Goal: Navigation & Orientation: Find specific page/section

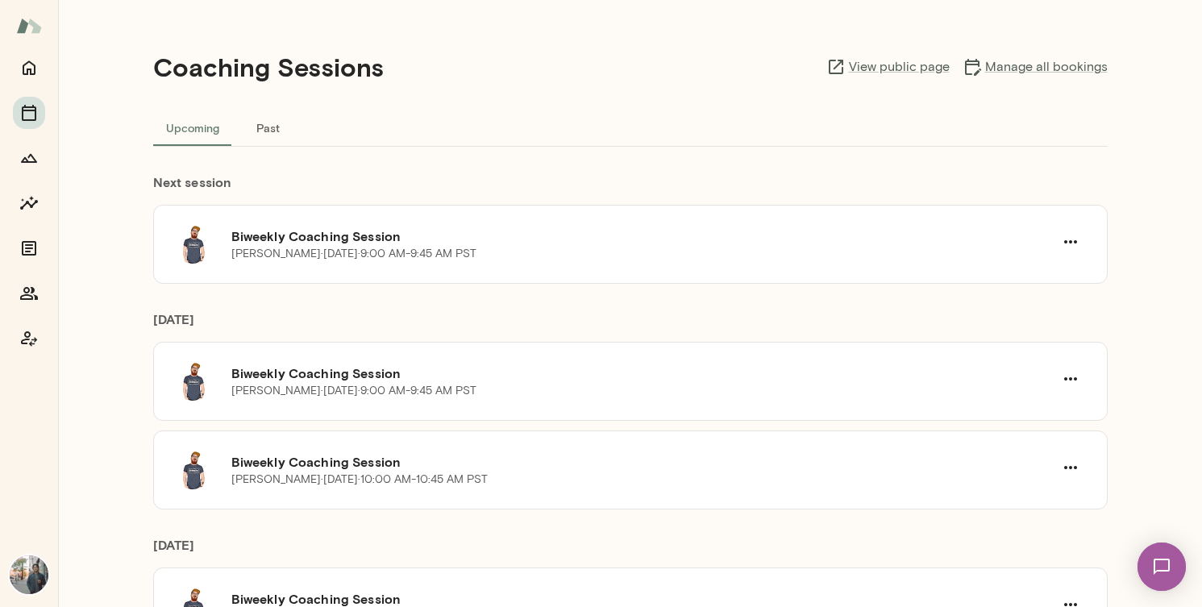
click at [267, 121] on button "Past" at bounding box center [268, 127] width 73 height 39
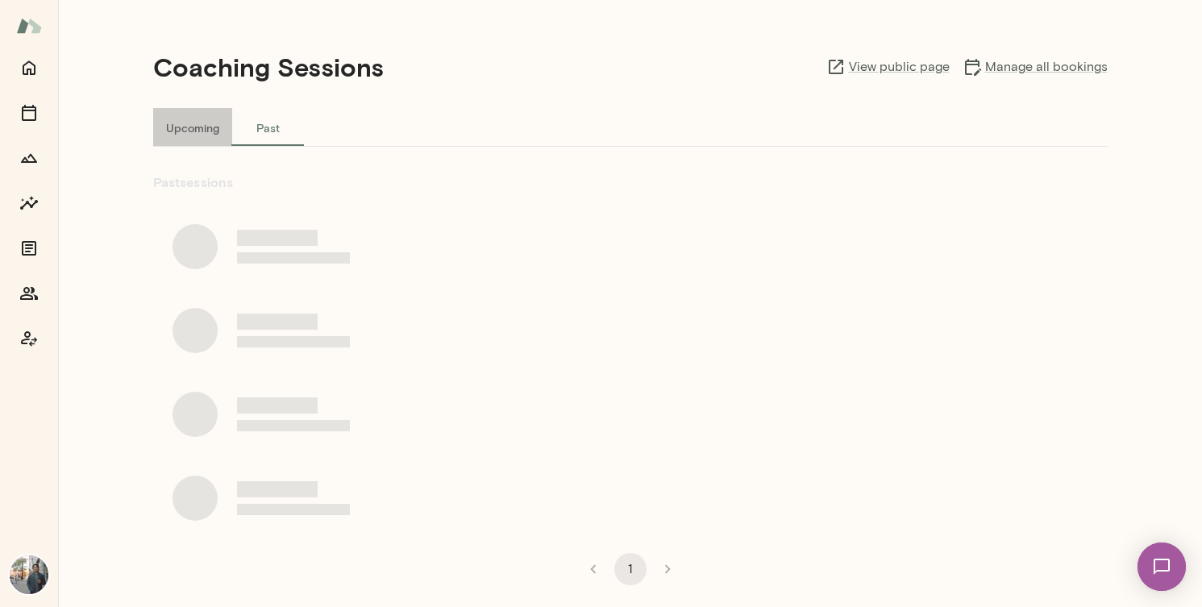
click at [192, 125] on button "Upcoming" at bounding box center [192, 127] width 79 height 39
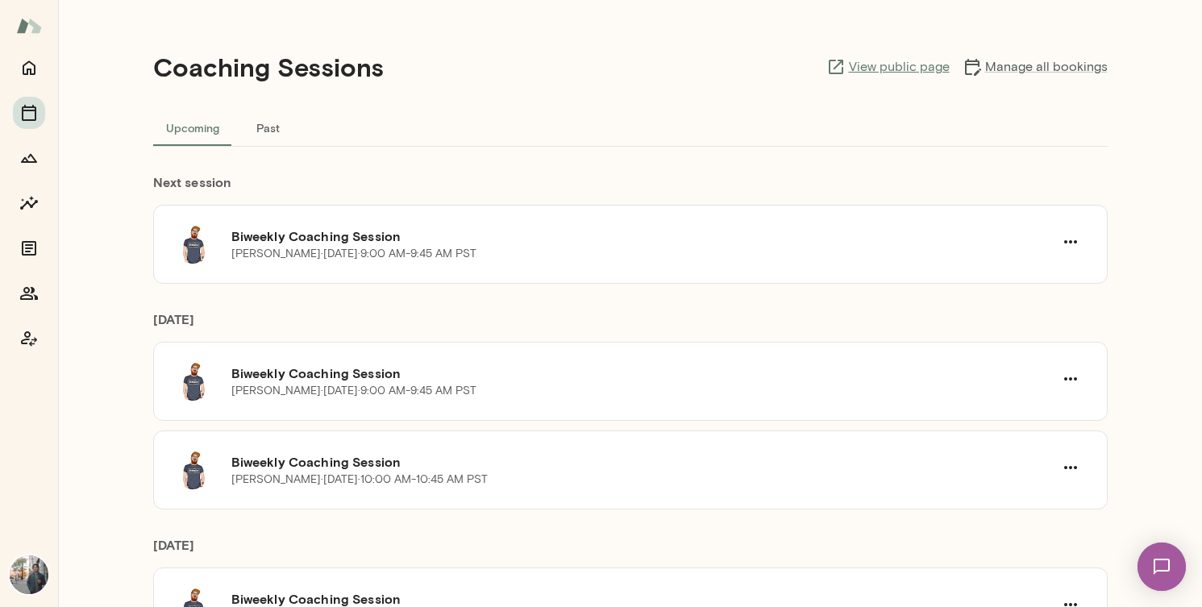
click at [915, 70] on link "View public page" at bounding box center [887, 66] width 123 height 19
click at [35, 296] on icon "Members" at bounding box center [29, 293] width 18 height 13
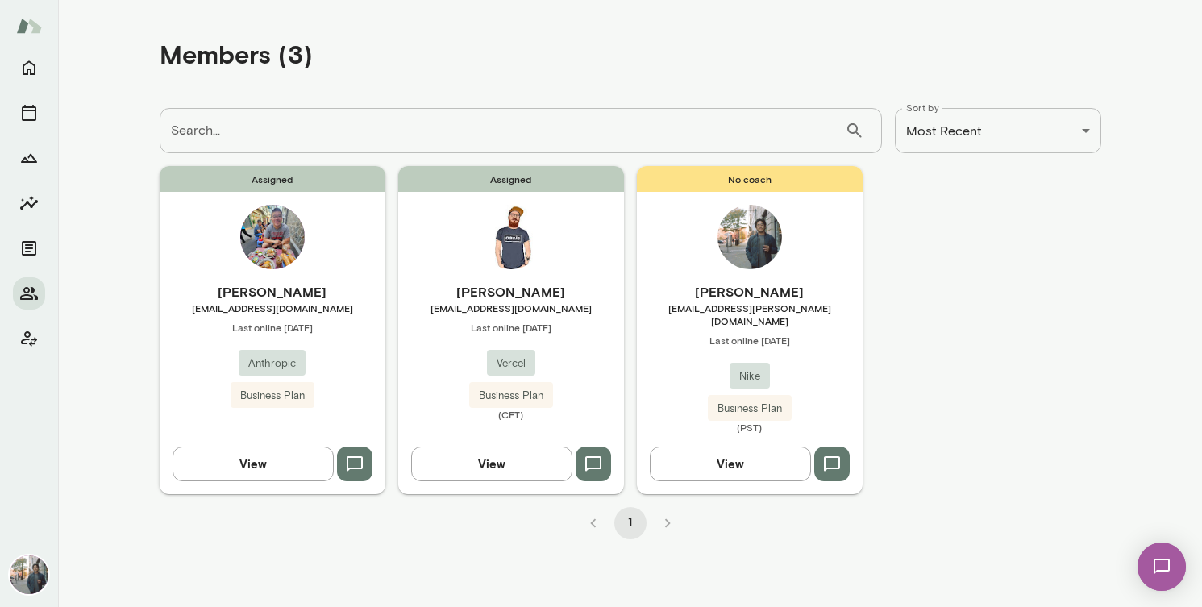
click at [249, 455] on button "View" at bounding box center [252, 464] width 161 height 34
click at [25, 62] on icon "Home" at bounding box center [28, 67] width 19 height 19
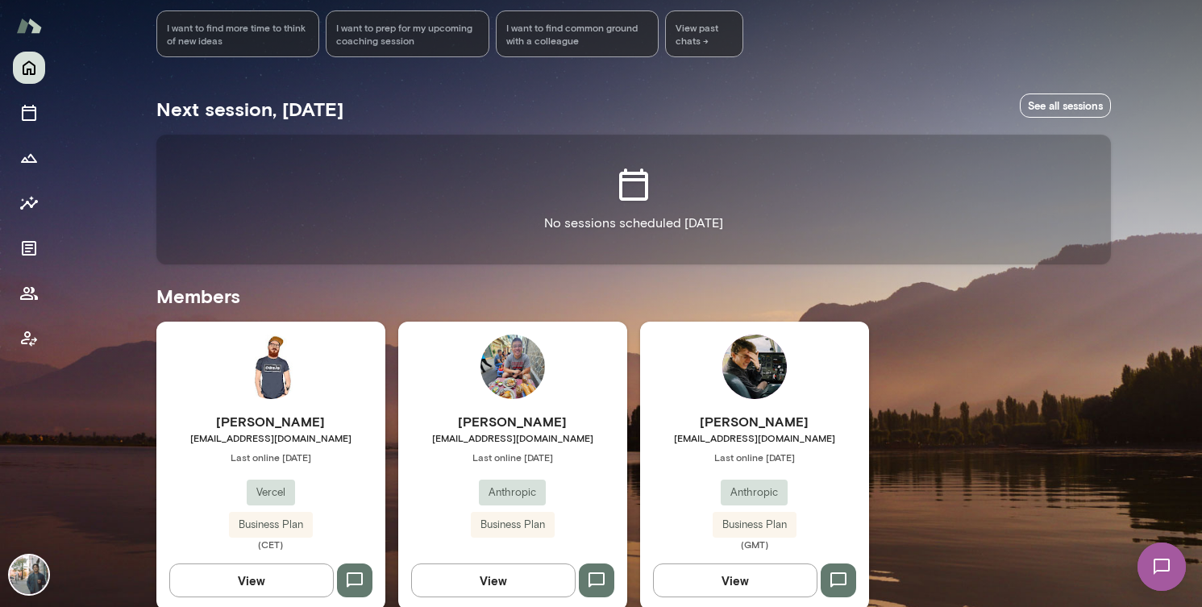
scroll to position [242, 0]
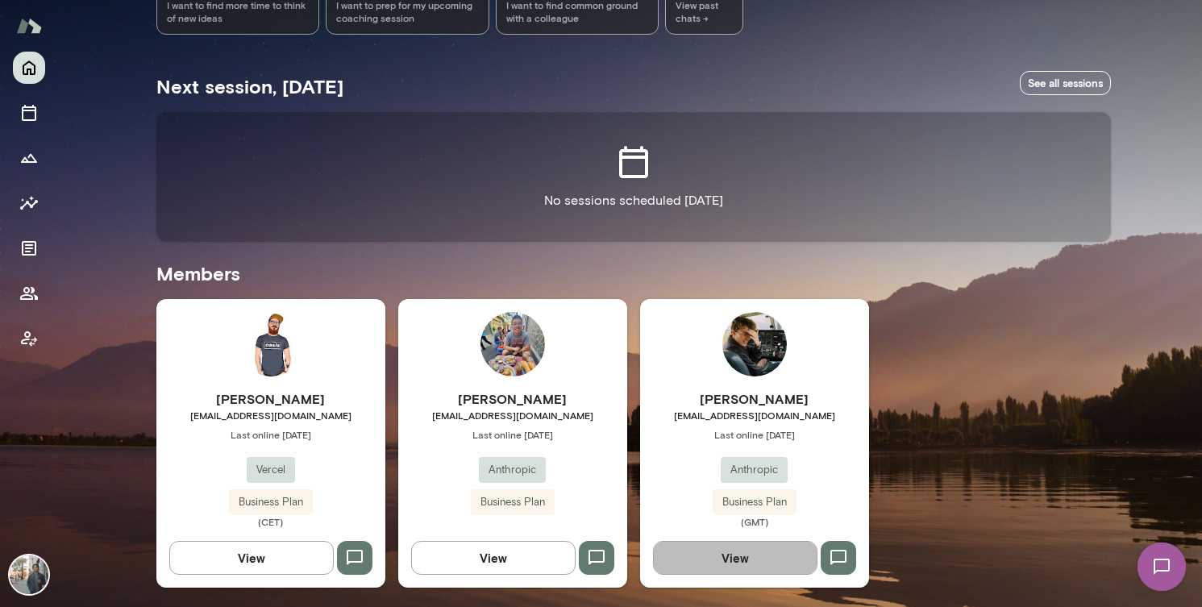
click at [737, 553] on button "View" at bounding box center [735, 558] width 164 height 34
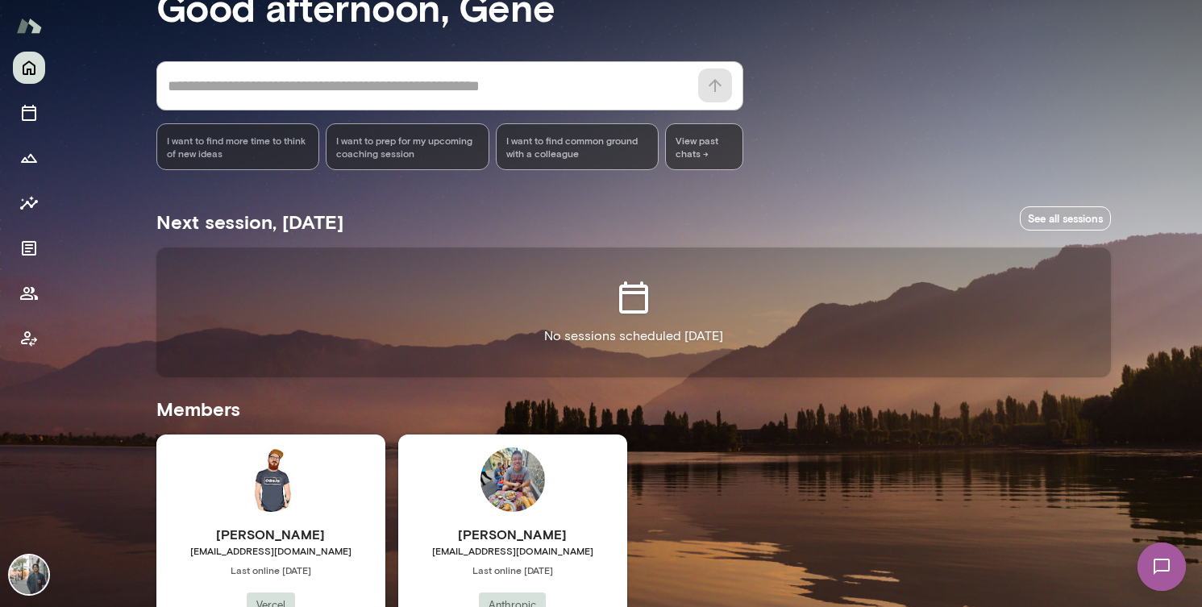
scroll to position [242, 0]
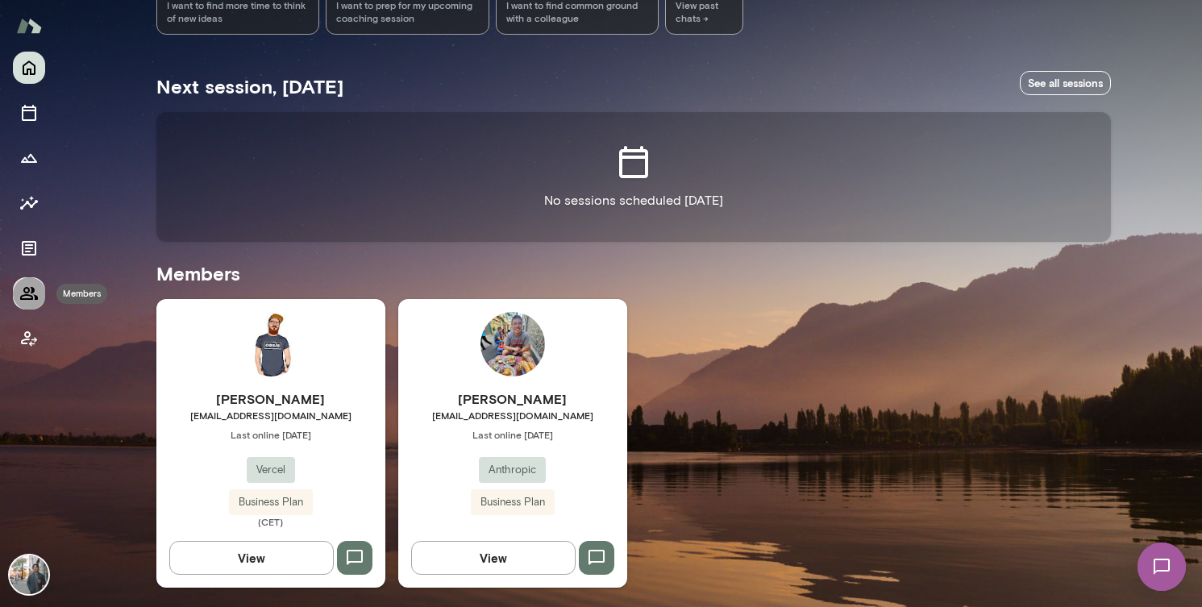
click at [31, 293] on icon "Members" at bounding box center [28, 293] width 19 height 19
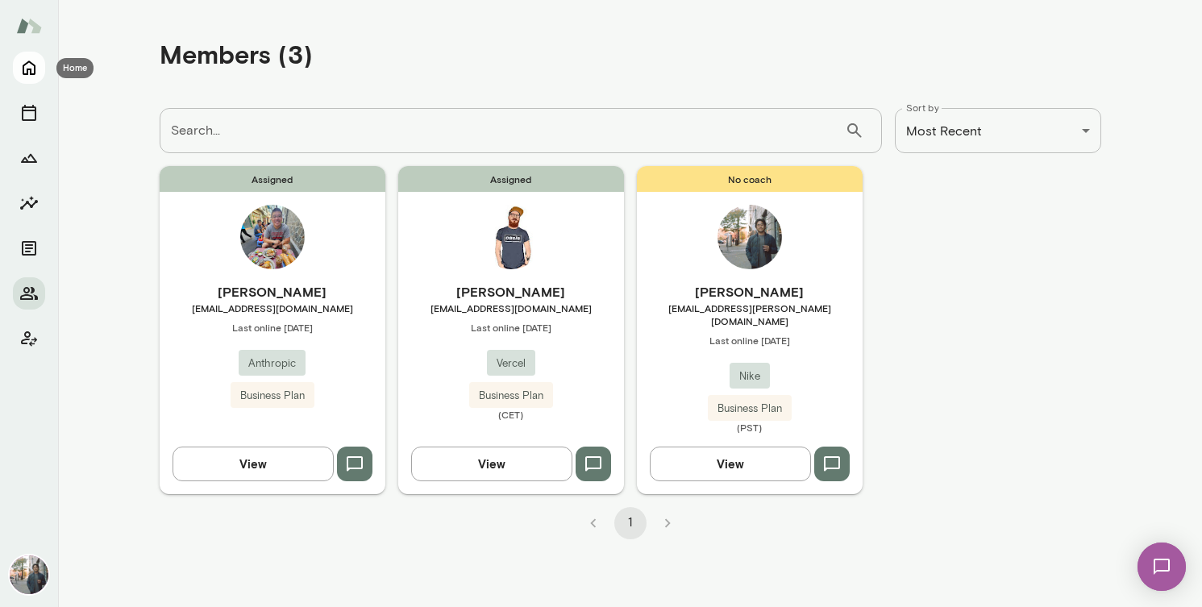
click at [32, 63] on icon "Home" at bounding box center [28, 67] width 19 height 19
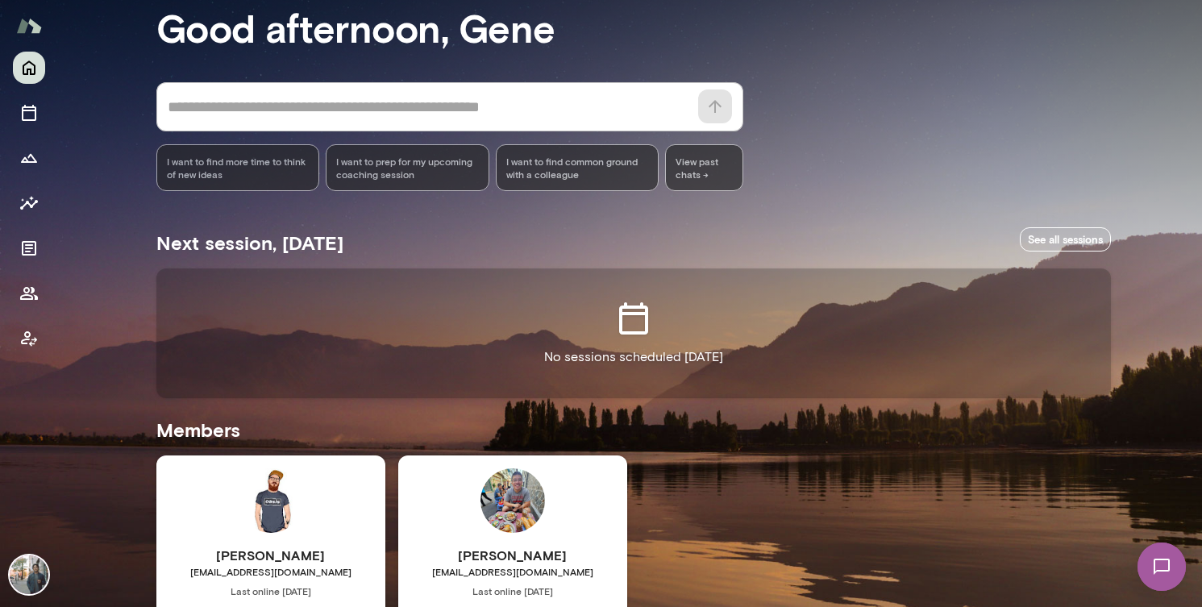
scroll to position [242, 0]
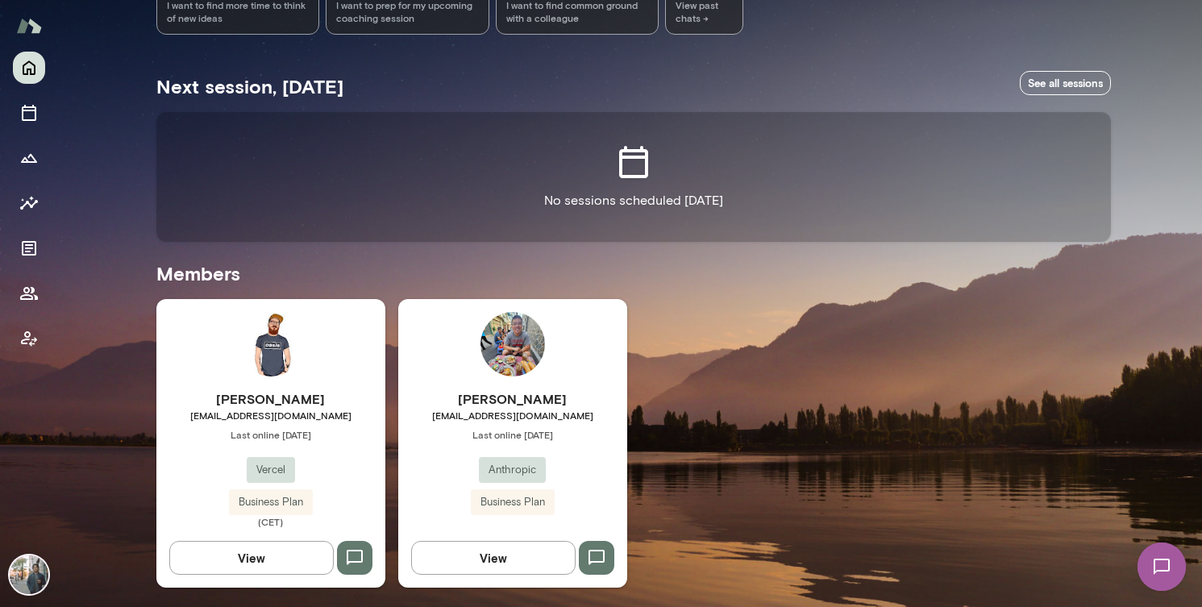
click at [764, 362] on div "Rich Haines rich@vercel.com Last online September 17 Vercel Business Plan (CET)…" at bounding box center [633, 443] width 954 height 289
